Goal: Navigation & Orientation: Find specific page/section

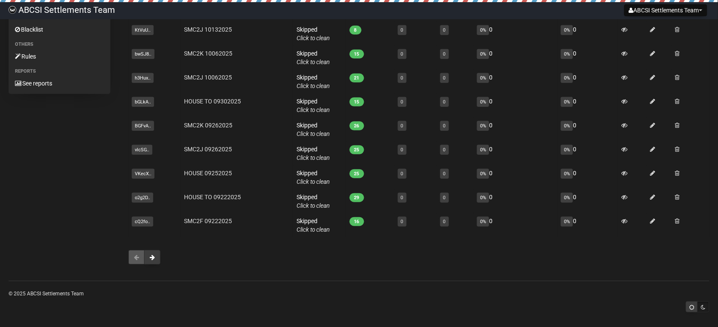
scroll to position [116, 0]
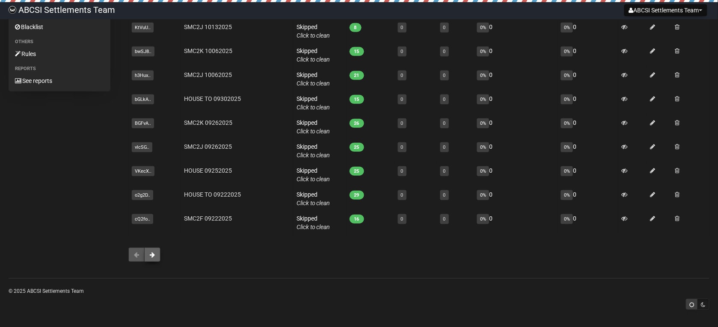
click at [152, 258] on button at bounding box center [152, 255] width 16 height 15
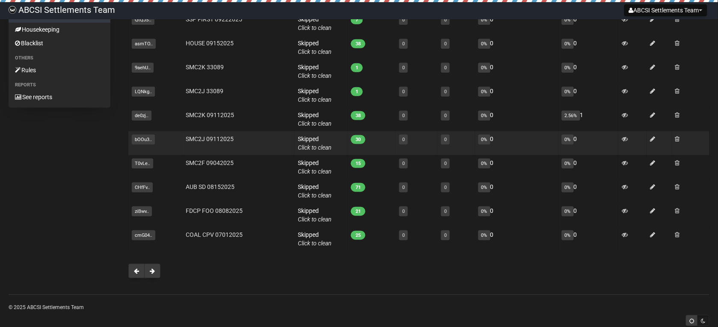
scroll to position [107, 0]
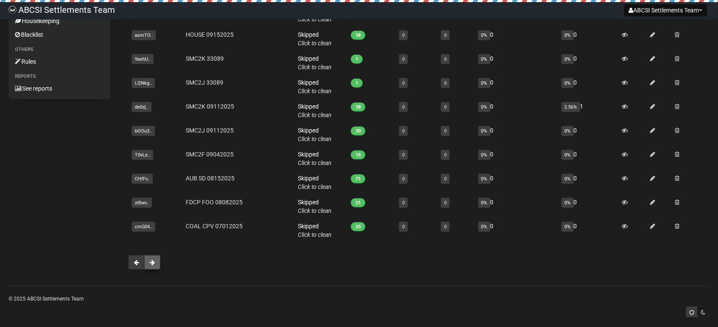
click at [150, 265] on span at bounding box center [152, 263] width 5 height 6
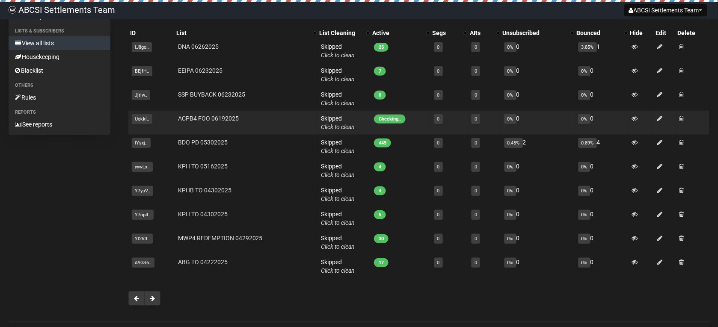
scroll to position [107, 0]
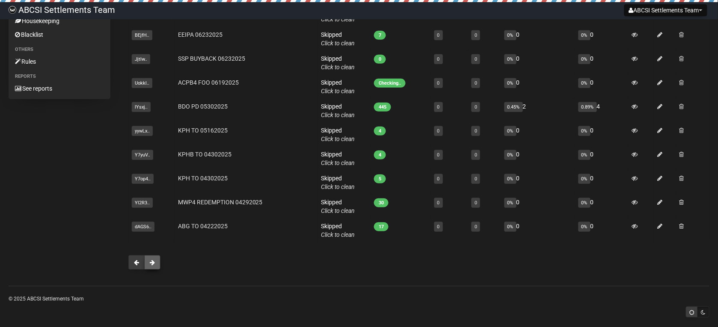
click at [154, 263] on span at bounding box center [152, 263] width 5 height 6
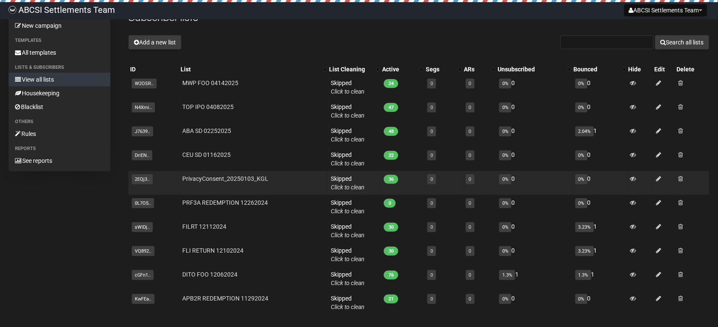
scroll to position [53, 0]
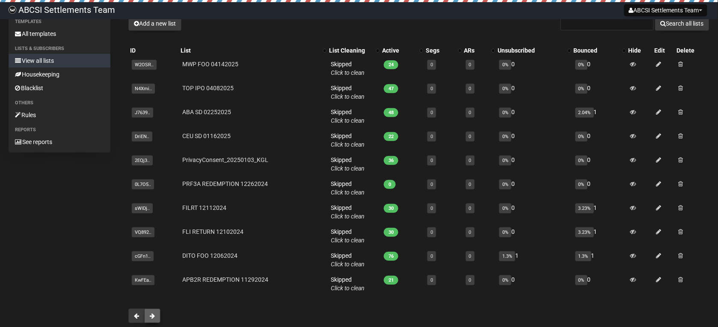
click at [157, 315] on button at bounding box center [152, 316] width 16 height 15
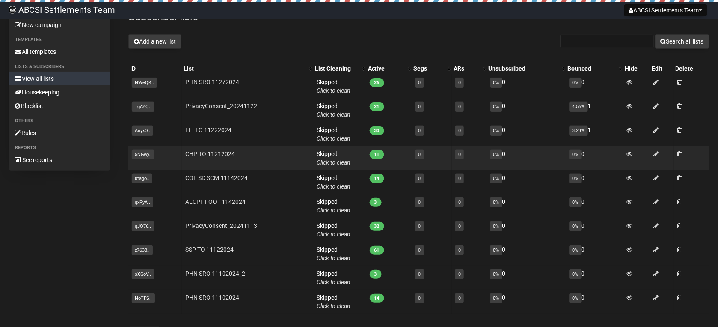
scroll to position [53, 0]
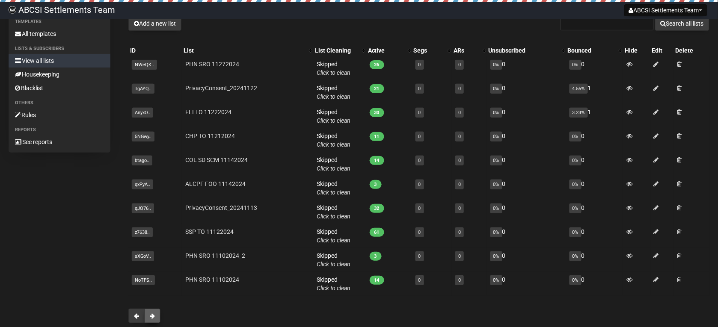
click at [153, 317] on span at bounding box center [152, 316] width 5 height 6
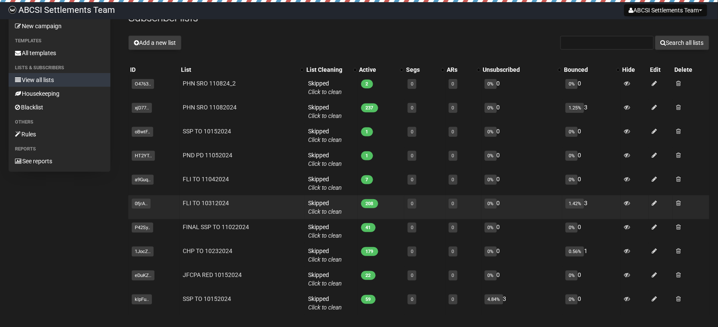
scroll to position [53, 0]
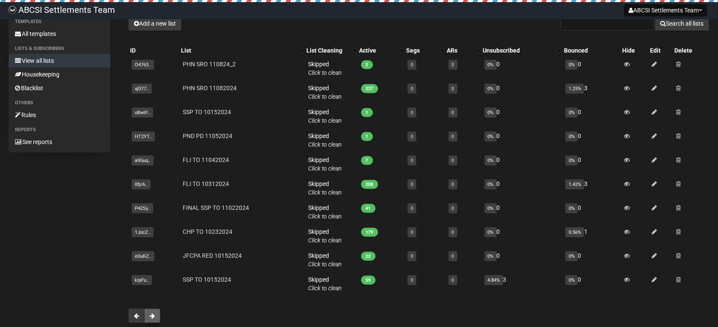
click at [156, 313] on button at bounding box center [152, 316] width 16 height 15
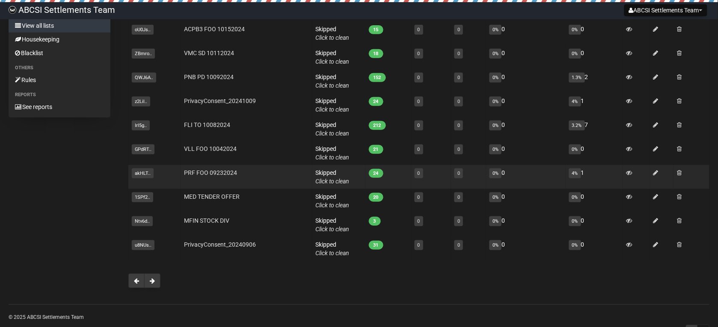
scroll to position [107, 0]
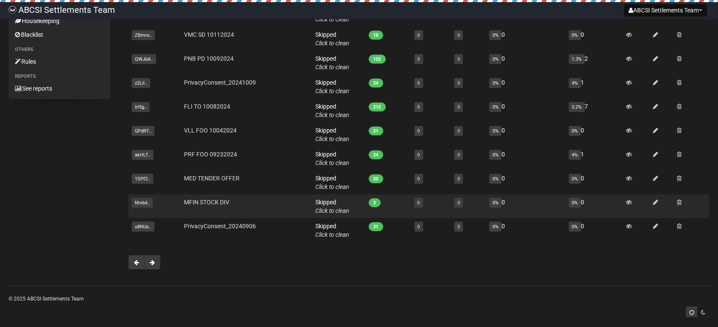
click at [228, 207] on td "MFIN STOCK DIV" at bounding box center [247, 207] width 132 height 24
click at [212, 204] on link "MFIN STOCK DIV" at bounding box center [206, 202] width 45 height 7
